Goal: Task Accomplishment & Management: Use online tool/utility

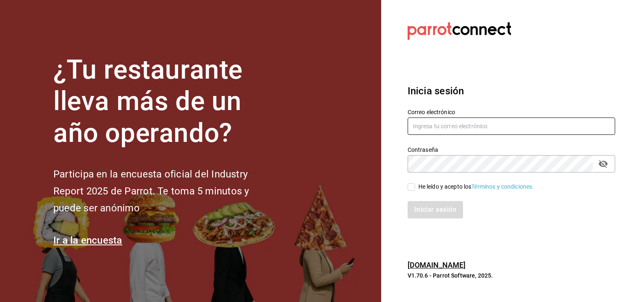
click at [508, 129] on input "text" at bounding box center [512, 125] width 208 height 17
type input "ariadnaortuno@gmail.com"
click at [411, 189] on input "He leído y acepto los Términos y condiciones." at bounding box center [411, 186] width 7 height 7
checkbox input "true"
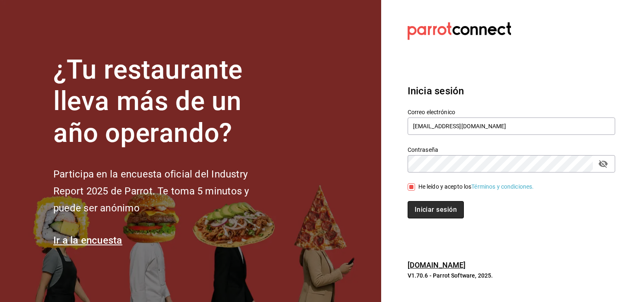
click at [423, 212] on button "Iniciar sesión" at bounding box center [436, 209] width 56 height 17
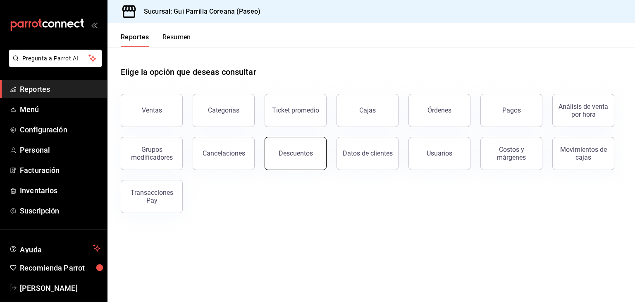
click at [292, 165] on button "Descuentos" at bounding box center [296, 153] width 62 height 33
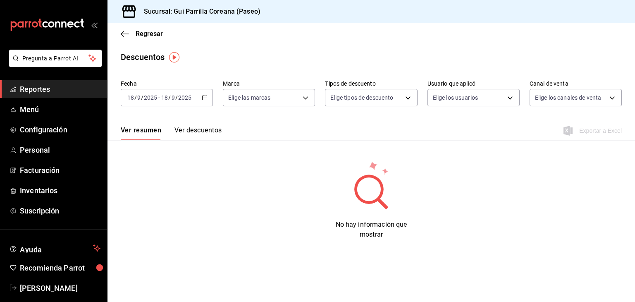
click at [202, 132] on button "Ver descuentos" at bounding box center [198, 133] width 47 height 14
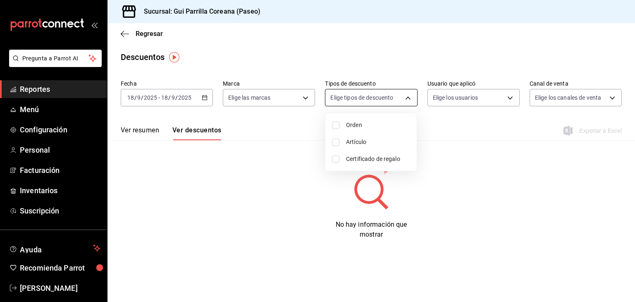
click at [354, 98] on body "Pregunta a Parrot AI Reportes Menú Configuración Personal Facturación Inventari…" at bounding box center [317, 151] width 635 height 302
click at [445, 96] on div at bounding box center [317, 151] width 635 height 302
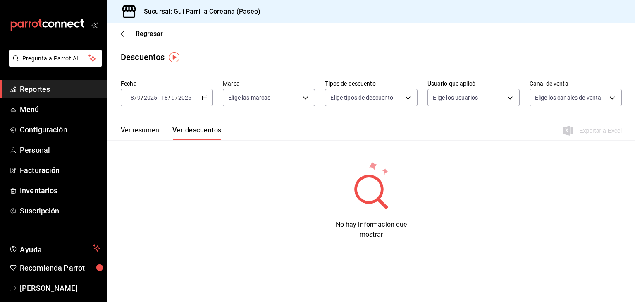
click at [445, 96] on body "Pregunta a Parrot AI Reportes Menú Configuración Personal Facturación Inventari…" at bounding box center [317, 151] width 635 height 302
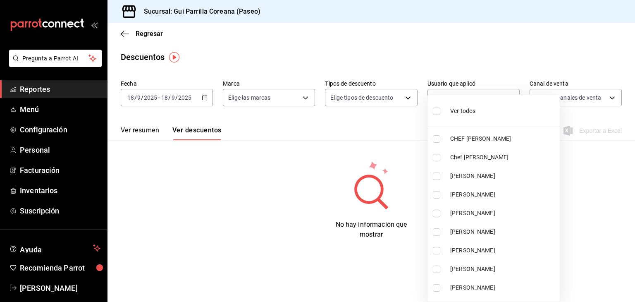
click at [591, 98] on div at bounding box center [317, 151] width 635 height 302
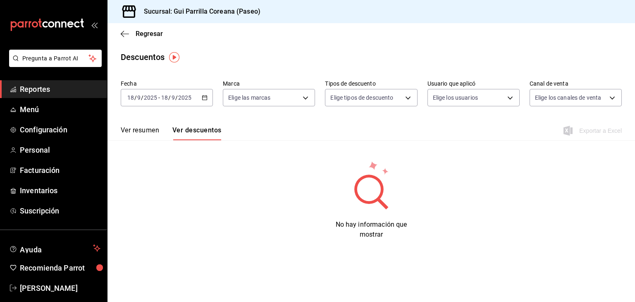
click at [591, 98] on div "Ver todos CHEF [PERSON_NAME] Chef [PERSON_NAME] [PERSON_NAME] [PERSON_NAME] [PE…" at bounding box center [317, 151] width 635 height 302
click at [150, 130] on button "Ver resumen" at bounding box center [140, 133] width 38 height 14
click at [280, 101] on div "Elige las marcas" at bounding box center [269, 97] width 92 height 17
